Goal: Download file/media

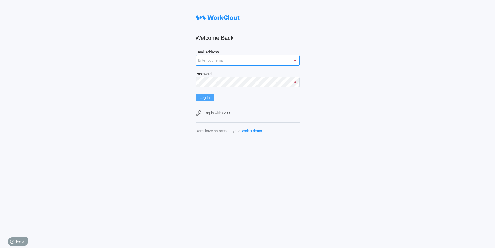
type input "rfetting@nationalmetalwares.com"
click at [202, 97] on span "Log In" at bounding box center [205, 98] width 10 height 4
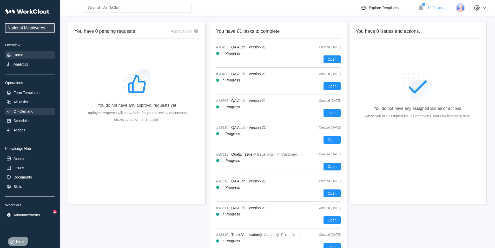
click at [25, 111] on div "On-Demand" at bounding box center [24, 111] width 20 height 4
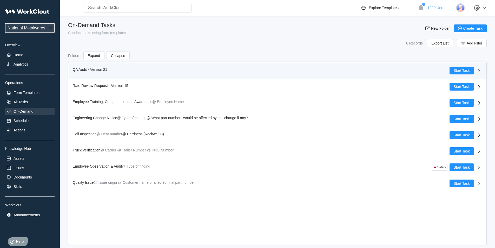
click at [82, 68] on span "QA Audit - Version 21" at bounding box center [90, 69] width 35 height 4
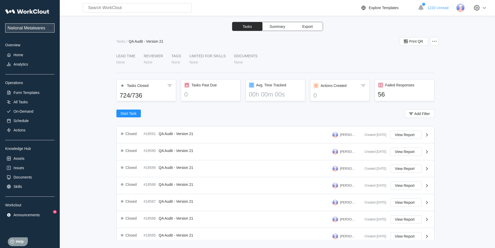
click at [315, 26] on button "Export" at bounding box center [308, 26] width 30 height 9
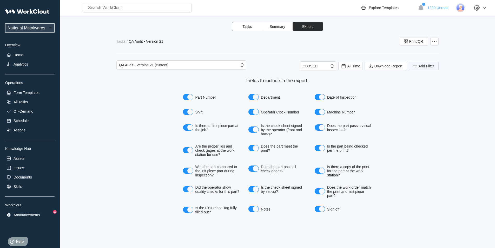
click at [414, 64] on icon "button" at bounding box center [415, 66] width 6 height 6
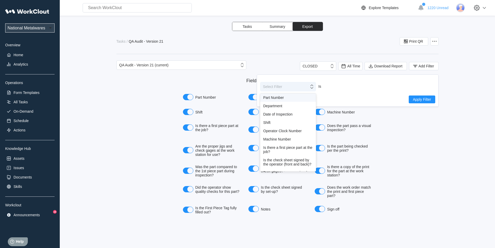
click at [313, 88] on icon at bounding box center [312, 87] width 6 height 6
drag, startPoint x: 266, startPoint y: 122, endPoint x: 399, endPoint y: 97, distance: 135.5
click at [272, 122] on div "Shift" at bounding box center [288, 122] width 50 height 4
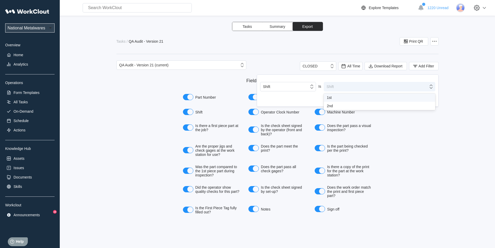
click at [431, 87] on icon at bounding box center [431, 87] width 6 height 6
click at [339, 96] on div "1st" at bounding box center [379, 97] width 105 height 4
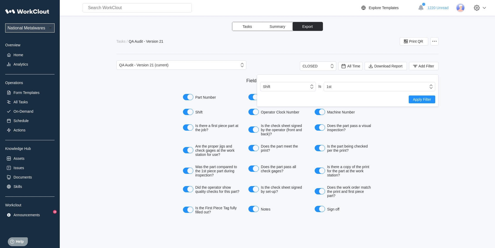
drag, startPoint x: 425, startPoint y: 99, endPoint x: 405, endPoint y: 101, distance: 20.4
click at [425, 99] on span "Apply Filter" at bounding box center [422, 99] width 18 height 4
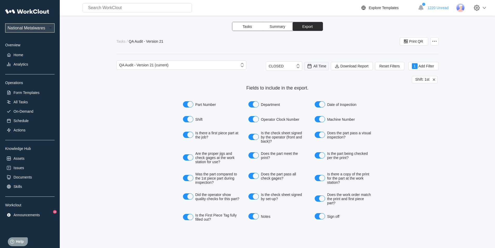
click at [316, 66] on span "All Time" at bounding box center [319, 66] width 13 height 4
click at [312, 86] on div "Last day" at bounding box center [310, 85] width 14 height 4
click at [355, 65] on span "Download Report" at bounding box center [354, 66] width 28 height 4
